Goal: Find specific page/section: Find specific page/section

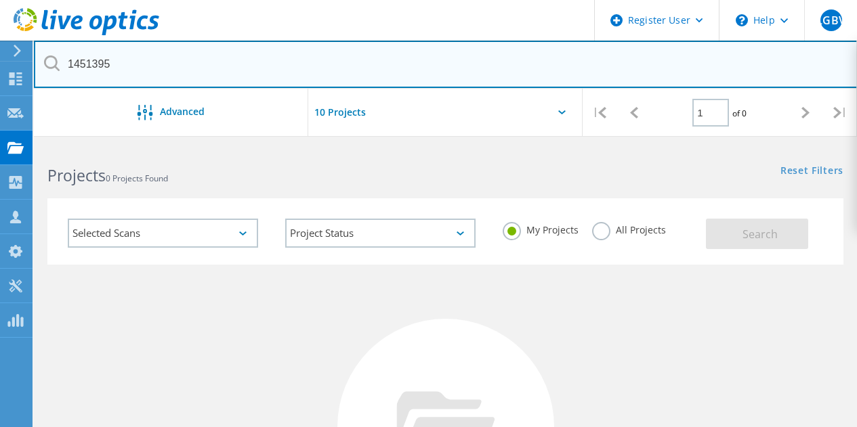
drag, startPoint x: 140, startPoint y: 83, endPoint x: 60, endPoint y: 72, distance: 80.1
click at [60, 72] on input "1451395" at bounding box center [446, 64] width 824 height 47
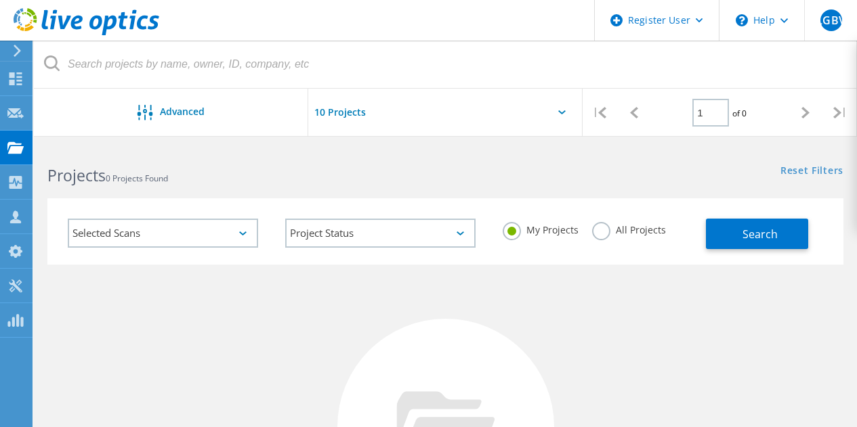
click at [601, 233] on label "All Projects" at bounding box center [629, 228] width 74 height 13
click at [0, 0] on input "All Projects" at bounding box center [0, 0] width 0 height 0
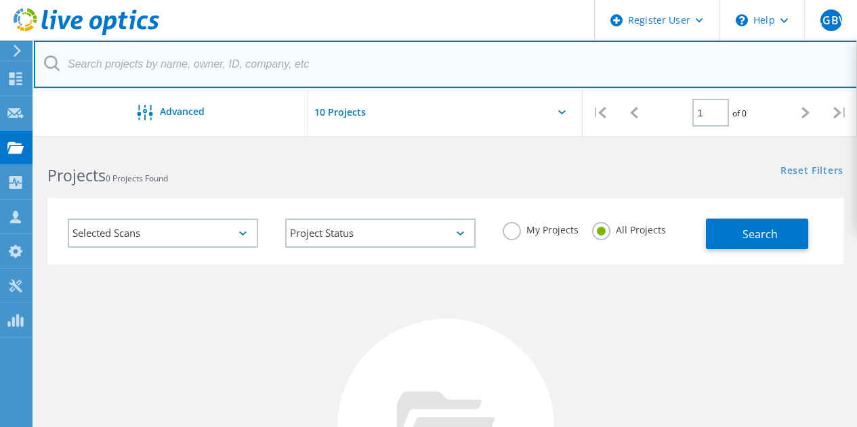
click at [244, 79] on input "text" at bounding box center [446, 64] width 824 height 47
type input "Dyson"
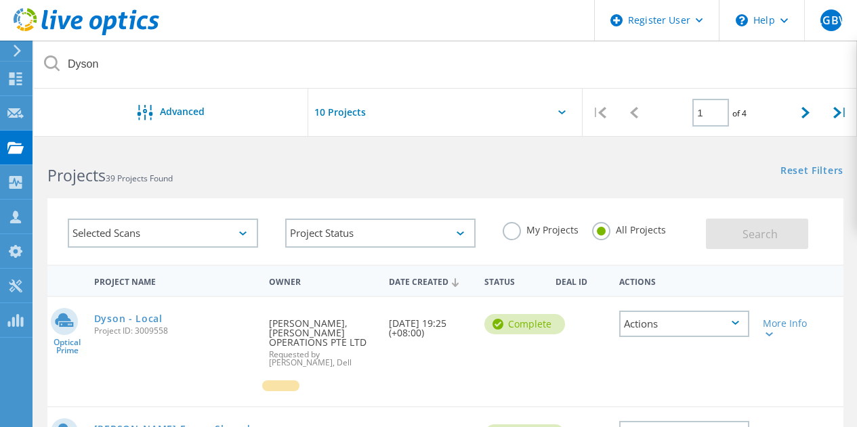
click at [534, 128] on div at bounding box center [445, 117] width 274 height 56
click at [559, 112] on icon at bounding box center [561, 112] width 7 height 4
click at [565, 114] on div at bounding box center [445, 117] width 274 height 56
click at [506, 118] on div at bounding box center [445, 117] width 274 height 56
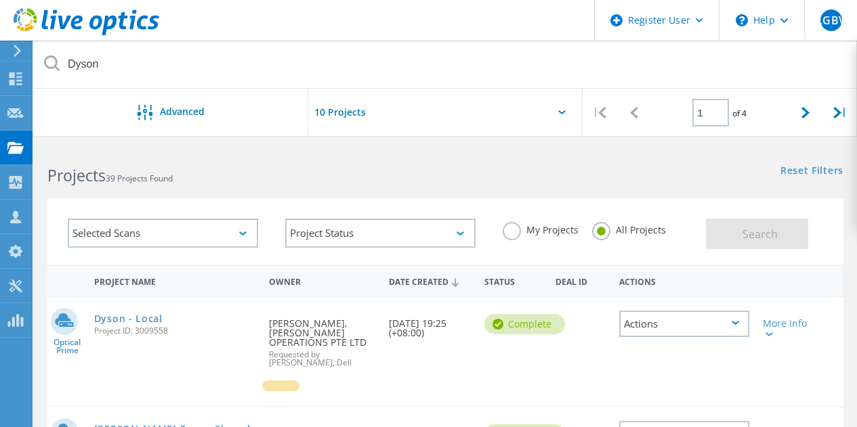
click at [566, 114] on div at bounding box center [445, 117] width 274 height 56
click at [557, 117] on div at bounding box center [445, 117] width 274 height 56
click at [341, 114] on input "text" at bounding box center [375, 112] width 135 height 47
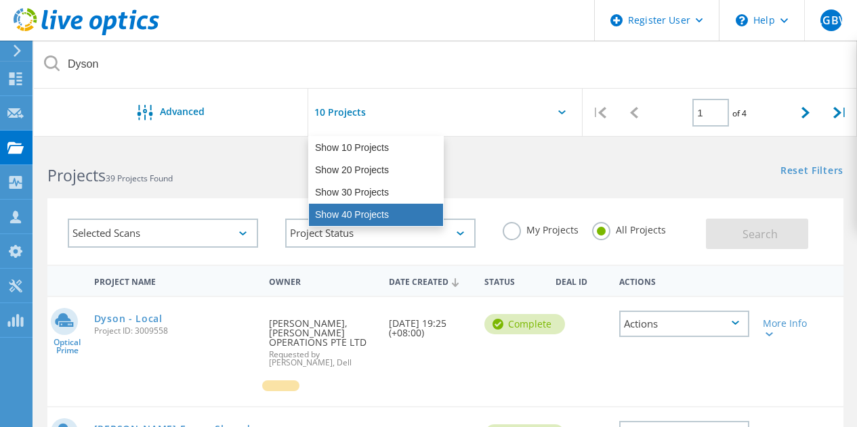
click at [343, 215] on div "Show 40 Projects" at bounding box center [376, 215] width 134 height 22
type input "Show 40 Projects"
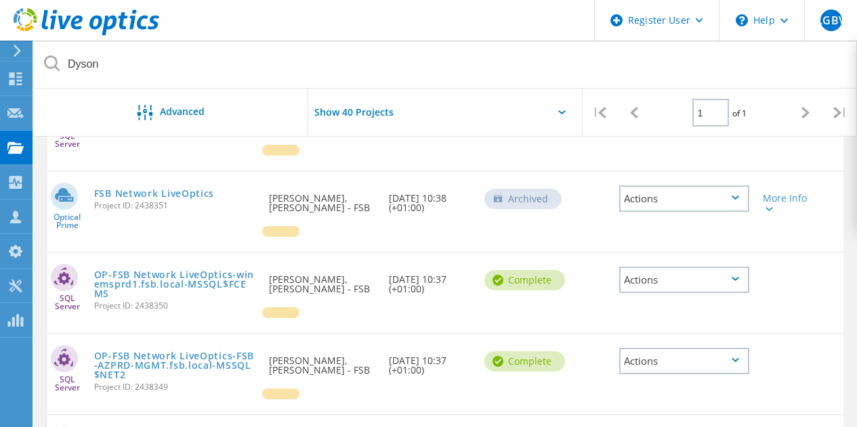
scroll to position [1013, 0]
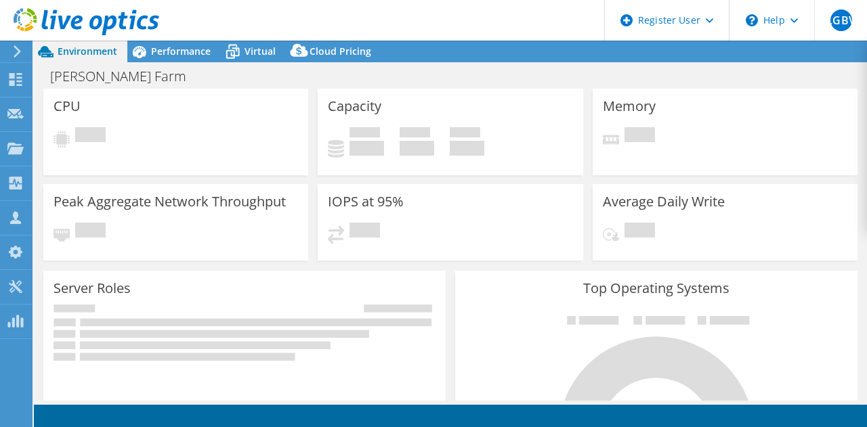
select select "USD"
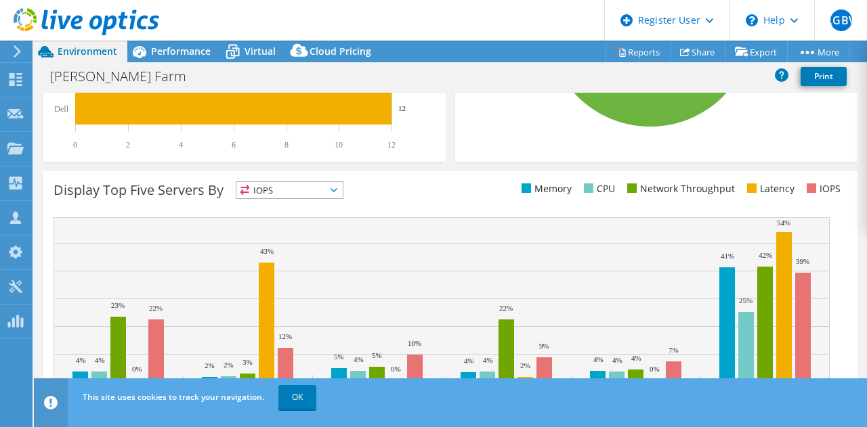
scroll to position [513, 0]
